Goal: Navigation & Orientation: Understand site structure

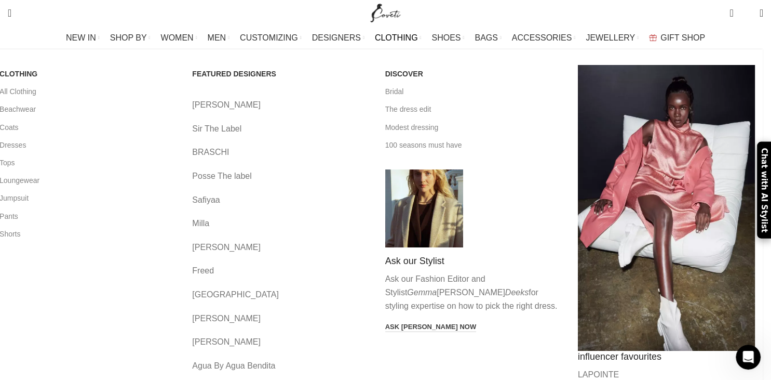
click at [390, 43] on link "CLOTHING" at bounding box center [398, 38] width 47 height 21
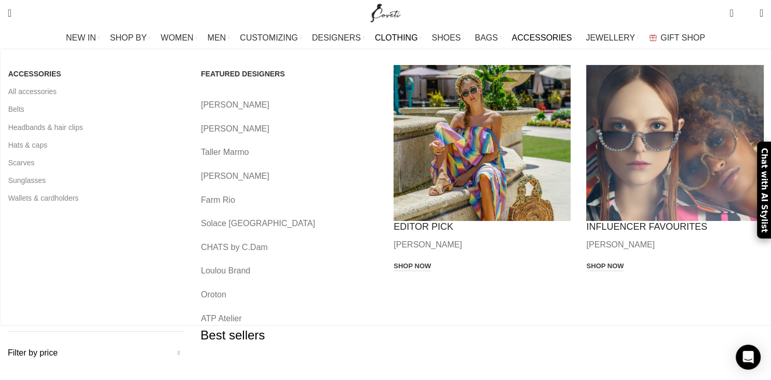
click at [527, 43] on link "ACCESSORIES" at bounding box center [544, 38] width 64 height 21
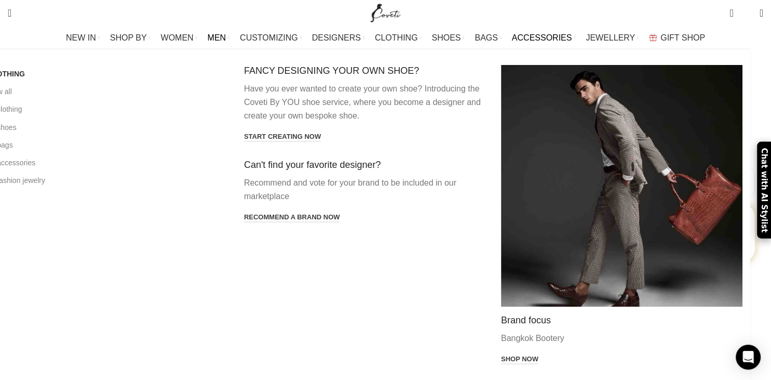
click at [226, 41] on span "MEN" at bounding box center [217, 38] width 19 height 10
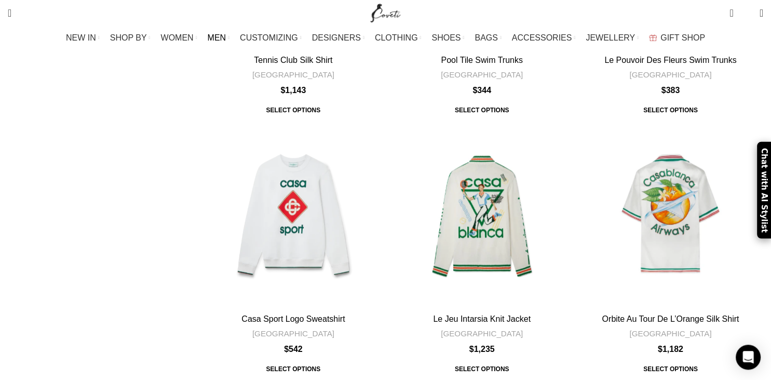
scroll to position [746, 0]
